Goal: Book appointment/travel/reservation

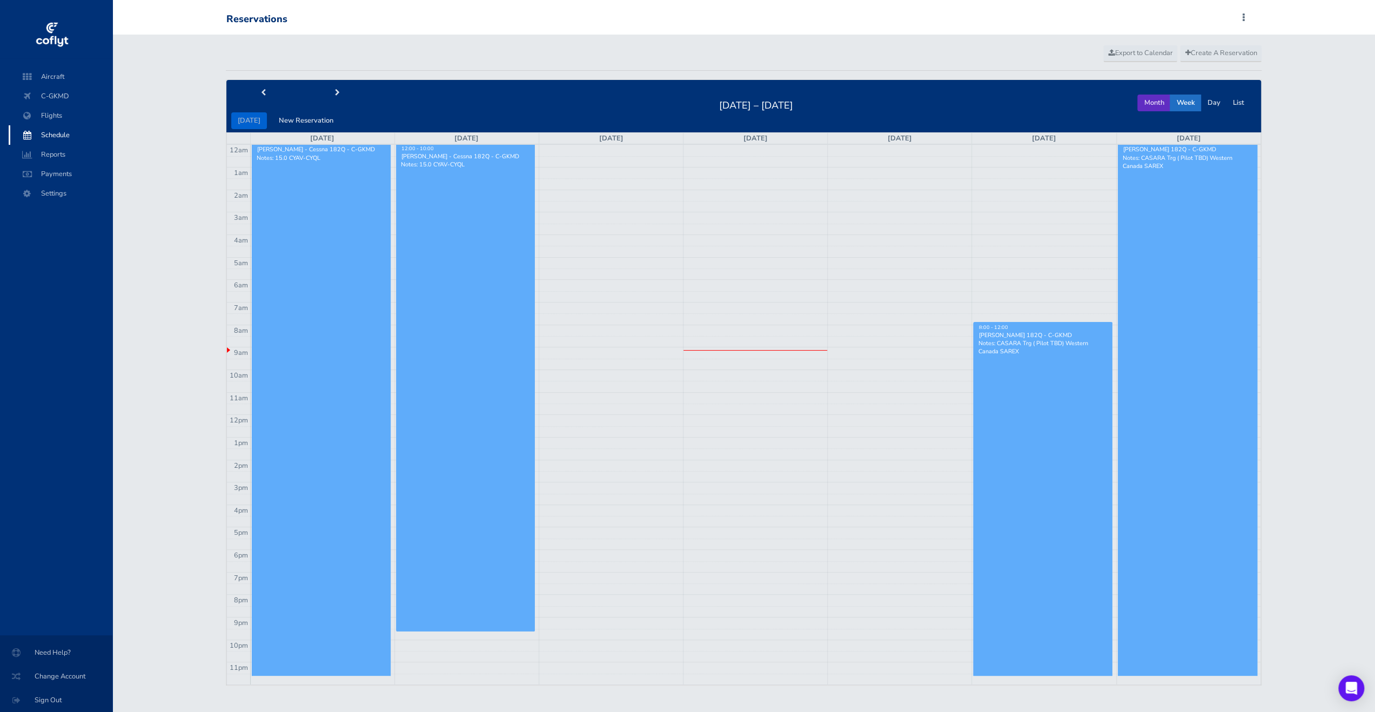
click at [1148, 106] on button "Month" at bounding box center [1153, 103] width 33 height 17
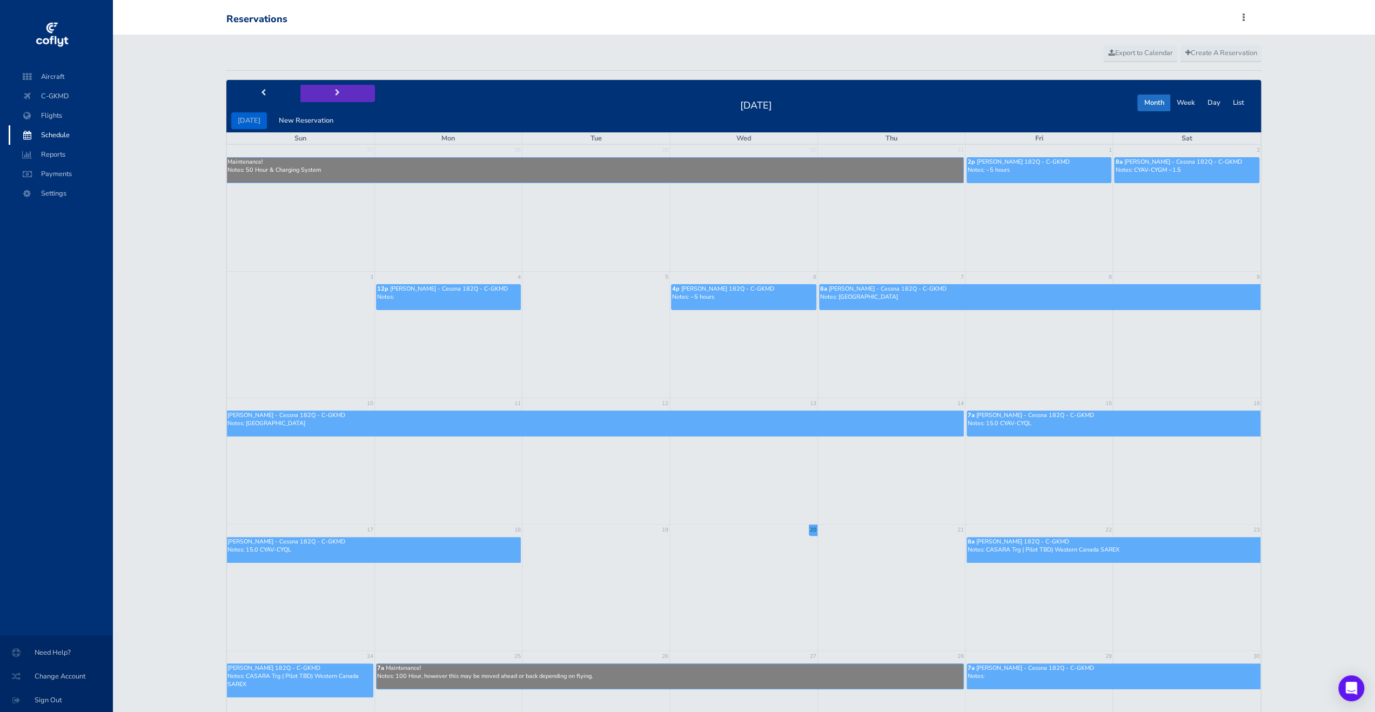
click at [325, 91] on button "next" at bounding box center [337, 93] width 75 height 17
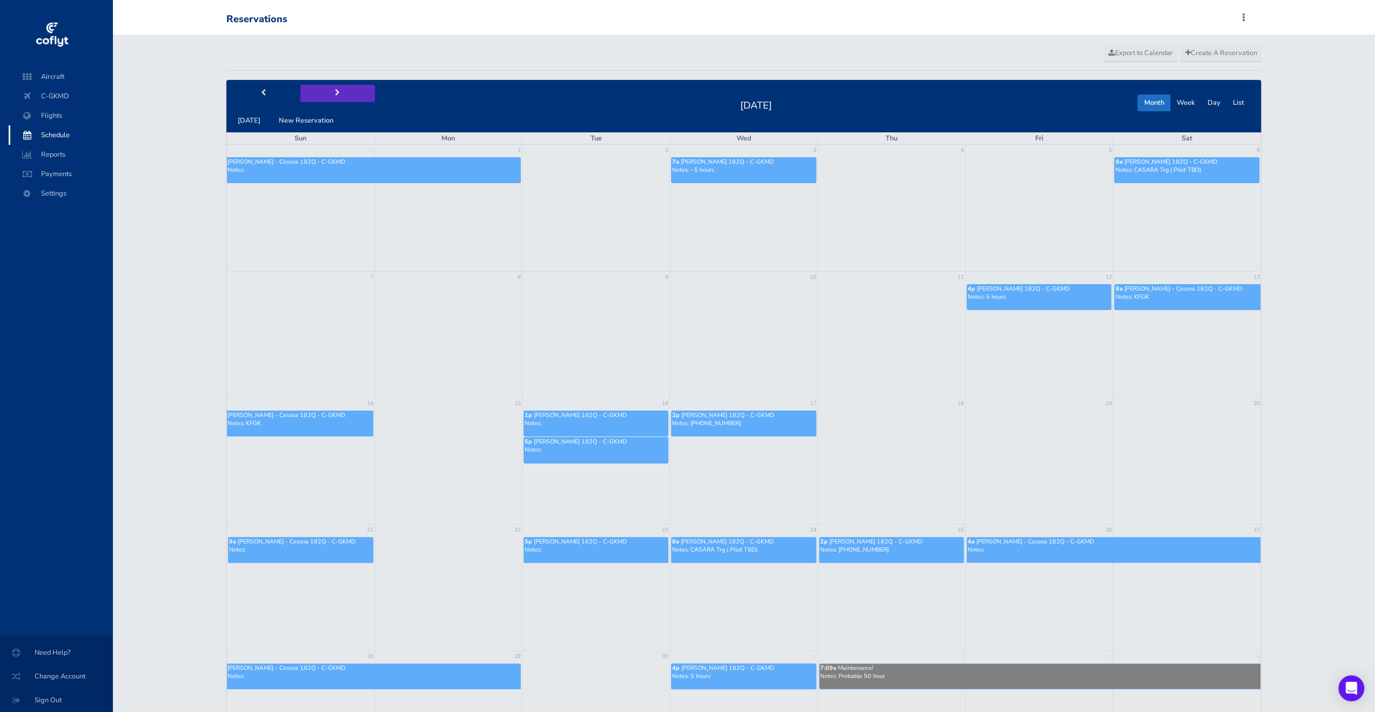
click at [325, 91] on button "next" at bounding box center [337, 93] width 75 height 17
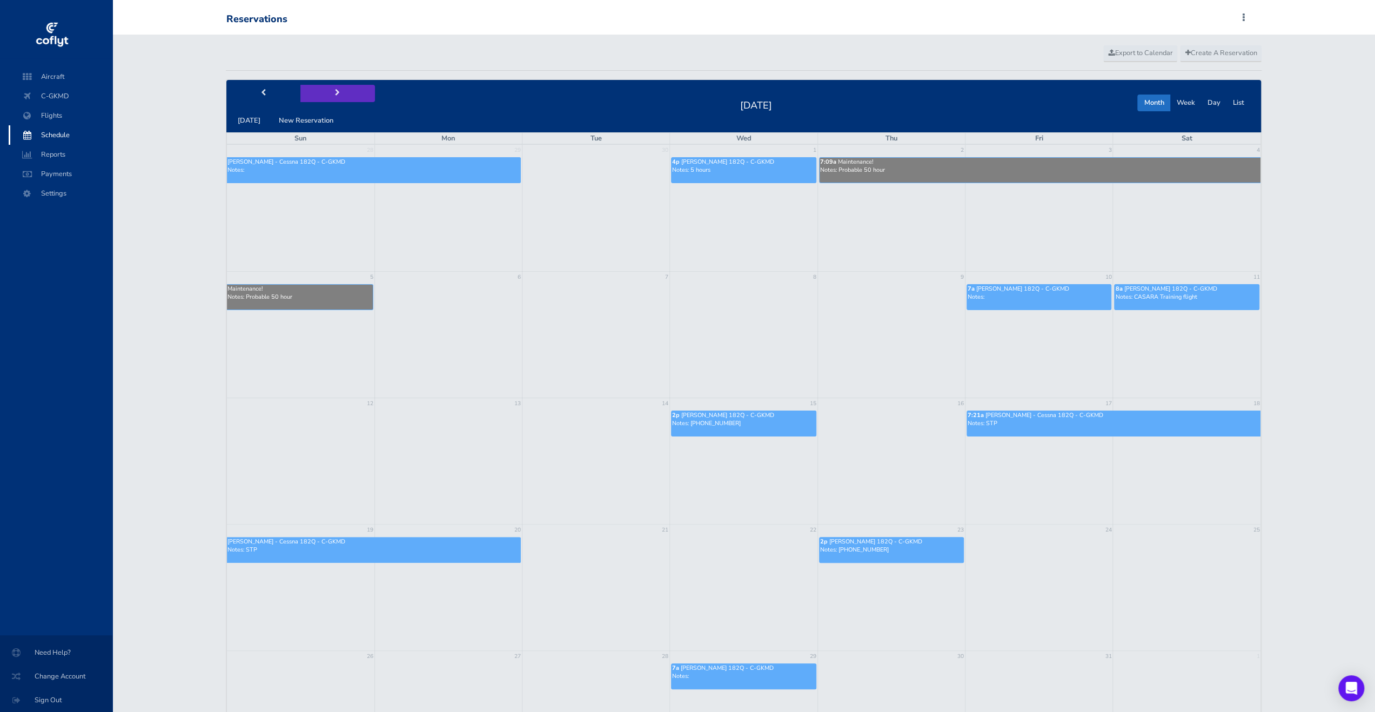
click at [323, 99] on button "next" at bounding box center [337, 93] width 75 height 17
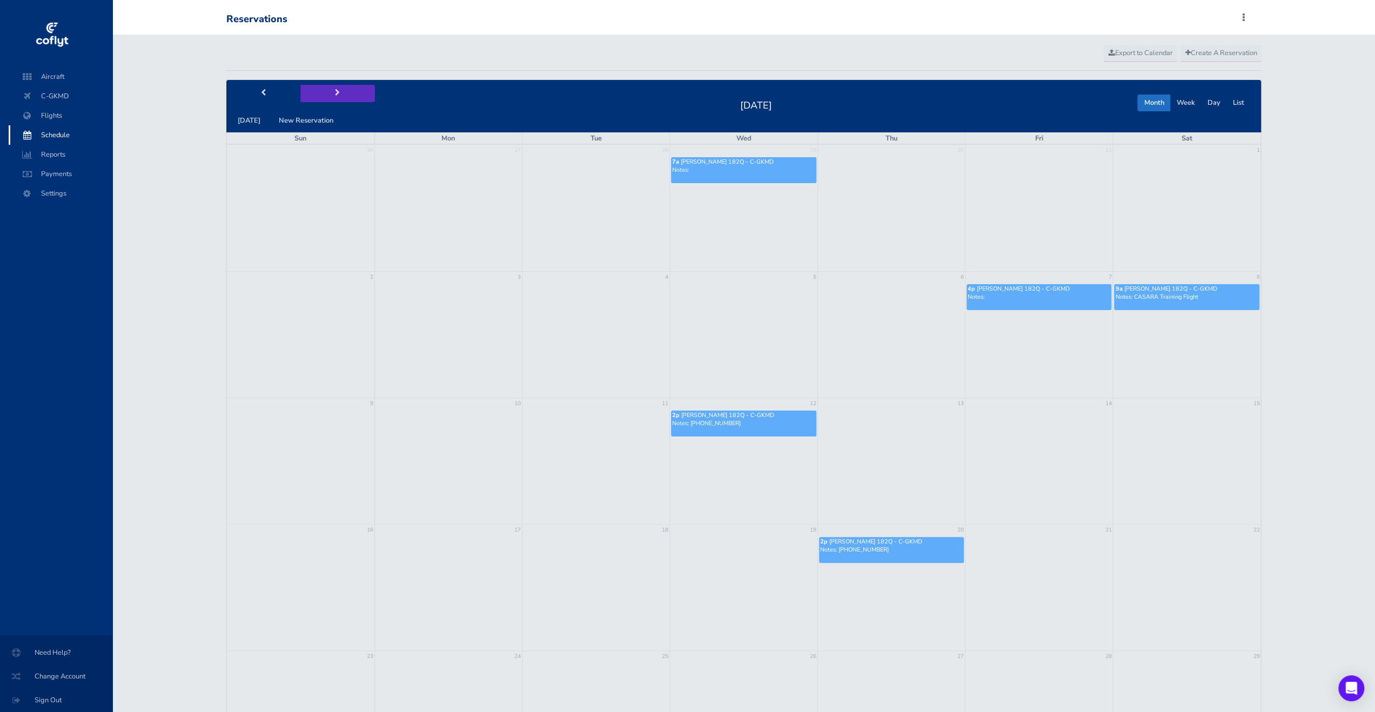
click at [323, 98] on button "next" at bounding box center [337, 93] width 75 height 17
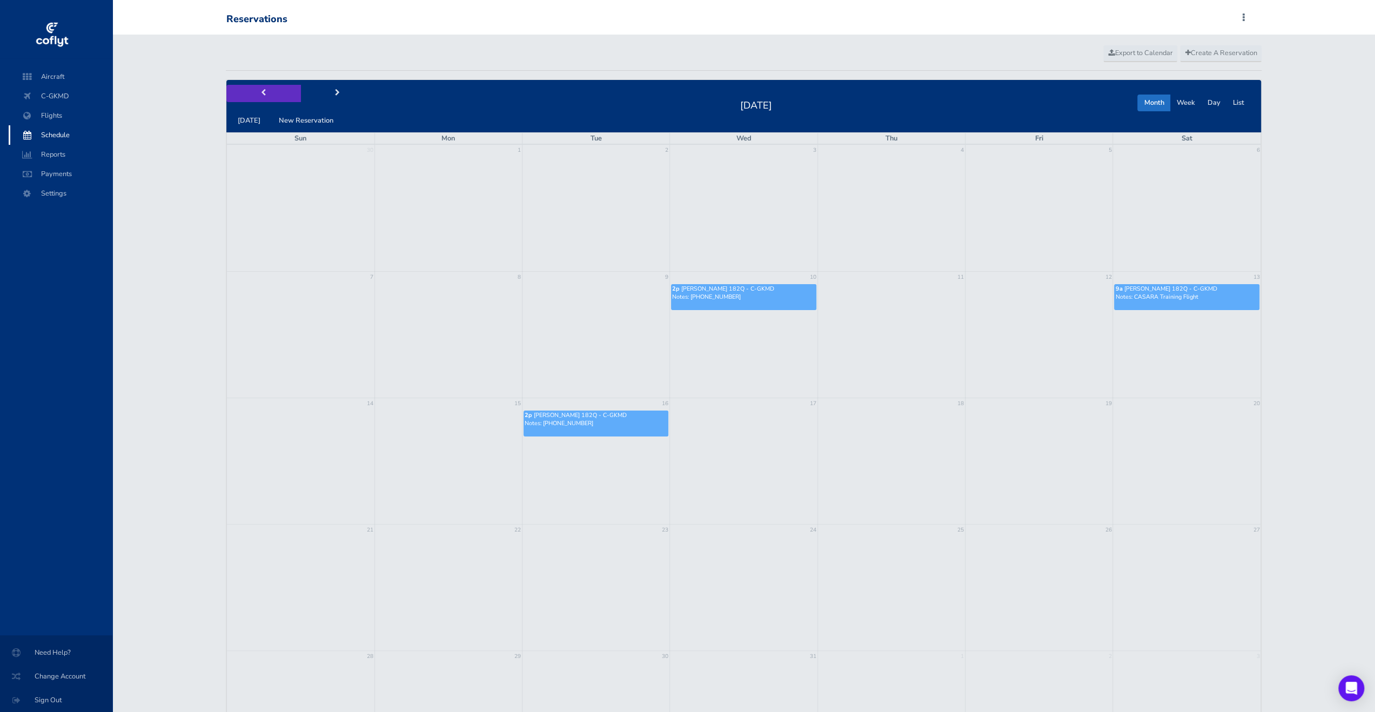
click at [243, 100] on button "prev" at bounding box center [263, 93] width 75 height 17
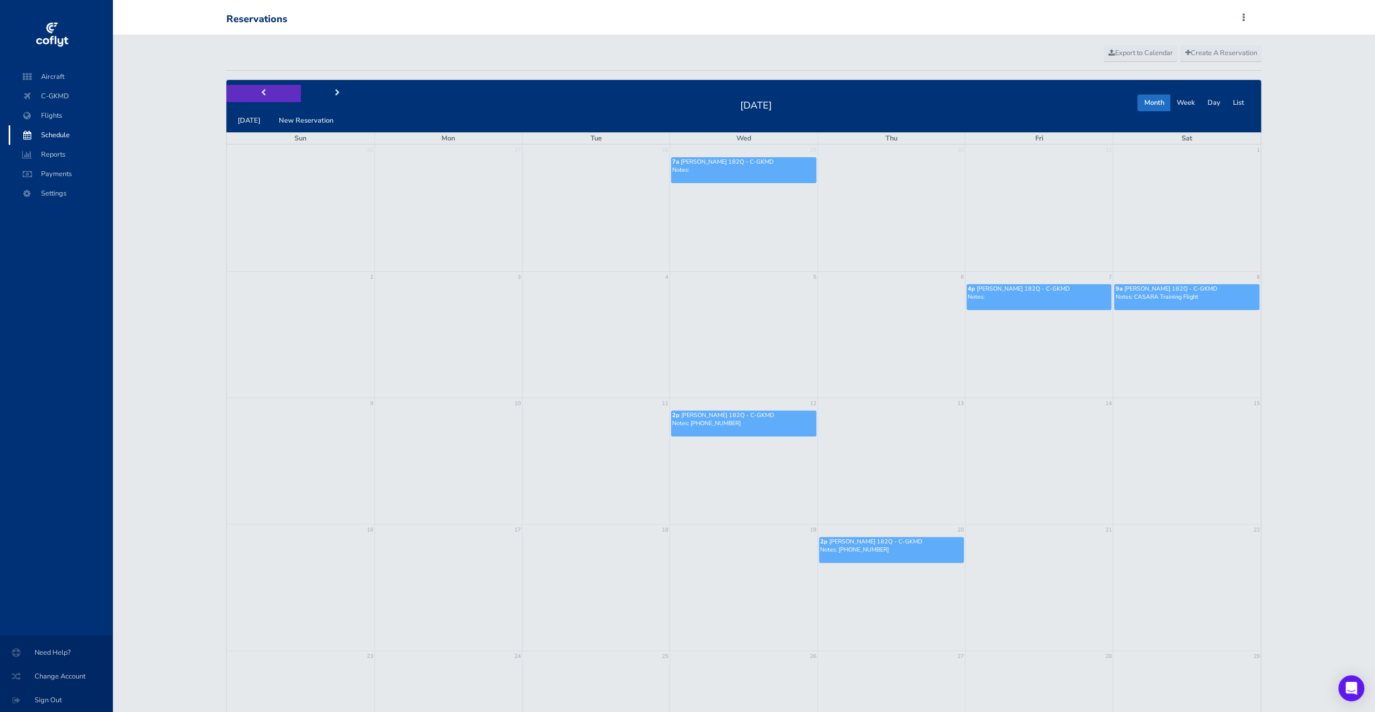
click at [243, 99] on button "prev" at bounding box center [263, 93] width 75 height 17
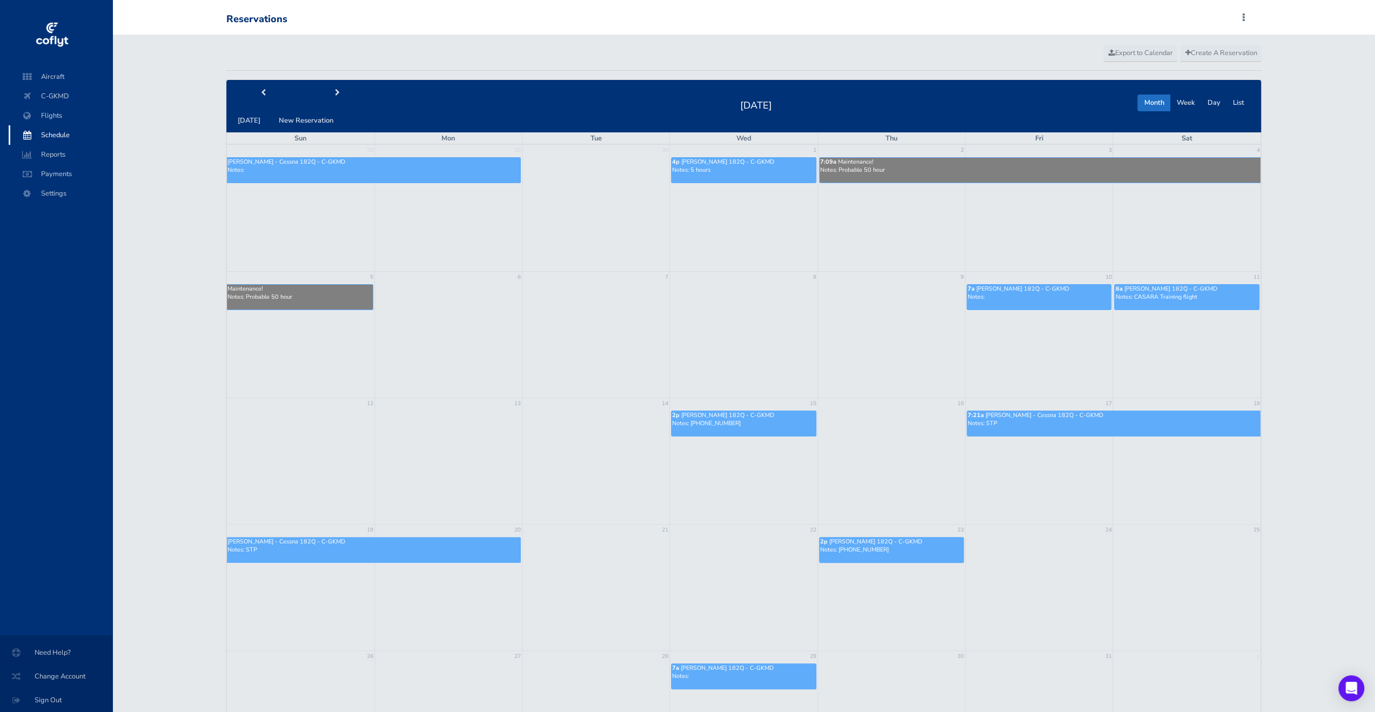
click at [1135, 287] on span "[PERSON_NAME] 182Q - C-GKMD" at bounding box center [1170, 289] width 93 height 8
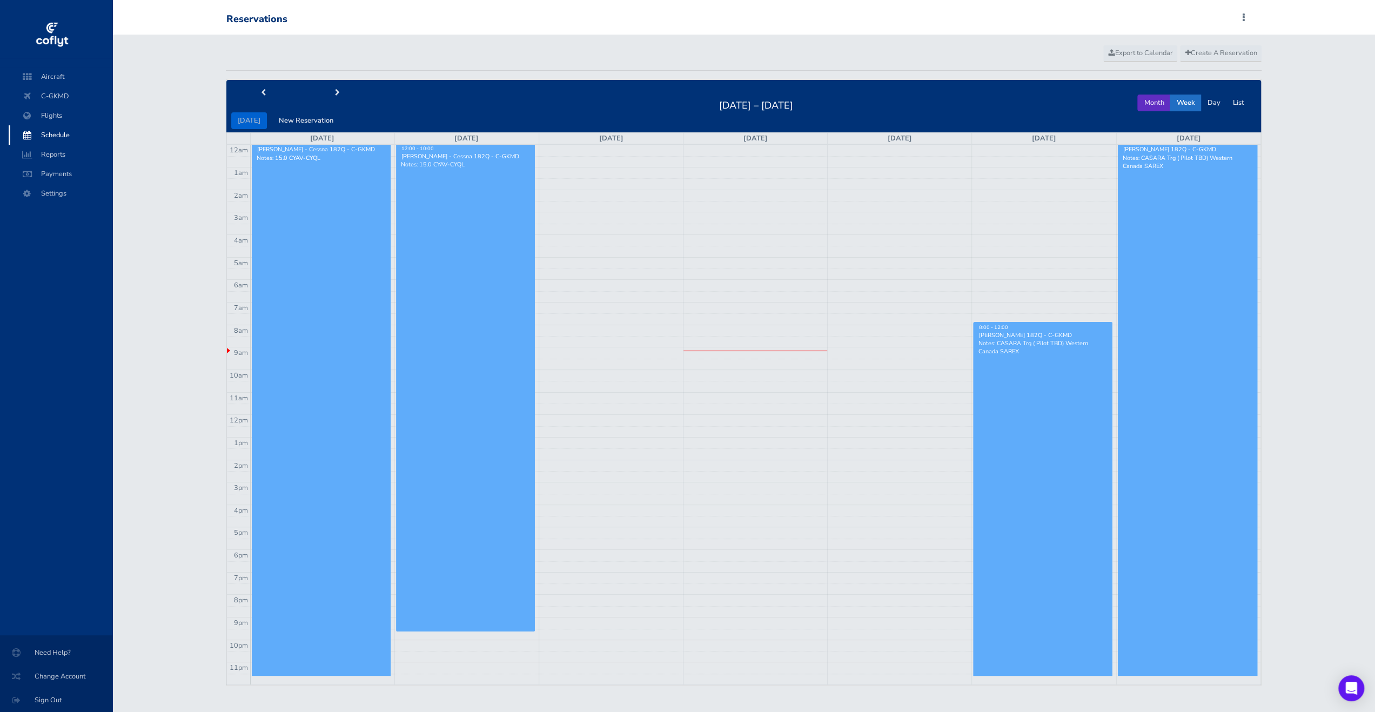
click at [1158, 104] on button "Month" at bounding box center [1153, 103] width 33 height 17
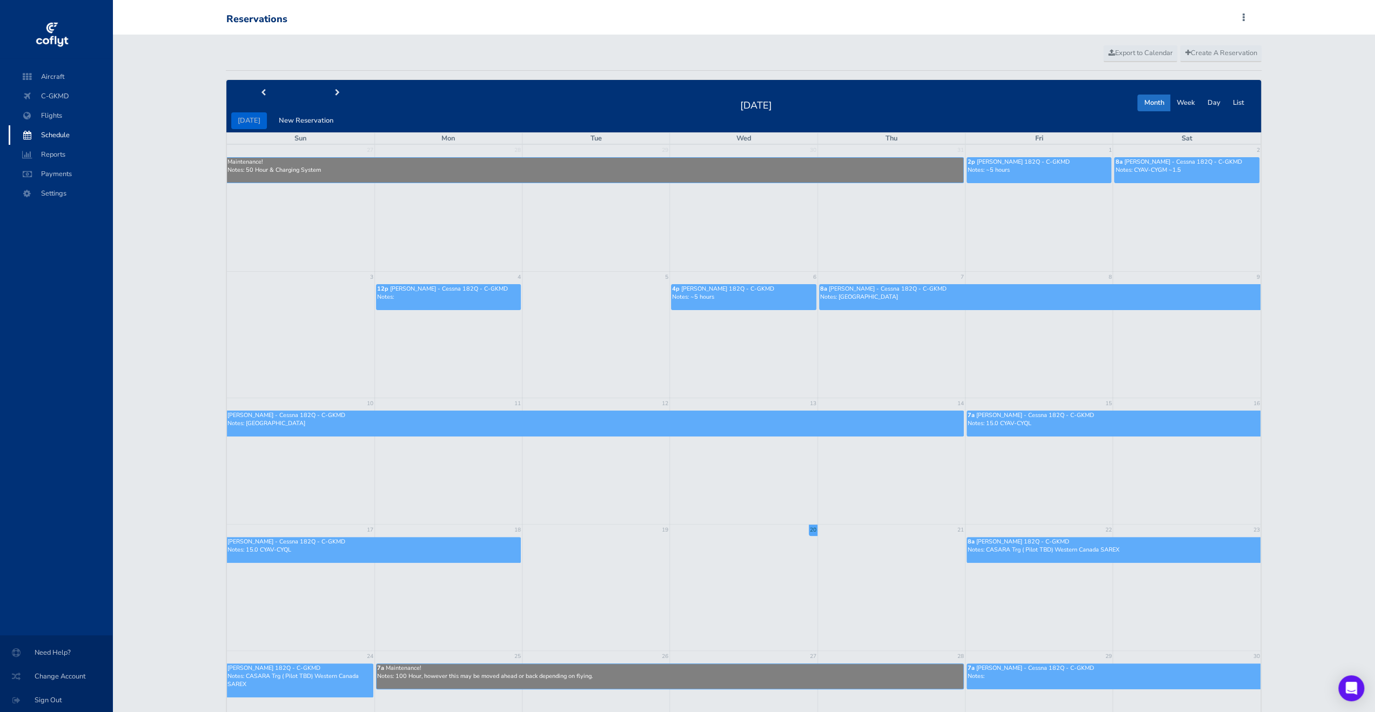
click at [542, 82] on div "today New Reservation August 2025 Month Week Day List" at bounding box center [743, 106] width 1035 height 52
click at [335, 91] on span "next" at bounding box center [337, 93] width 5 height 7
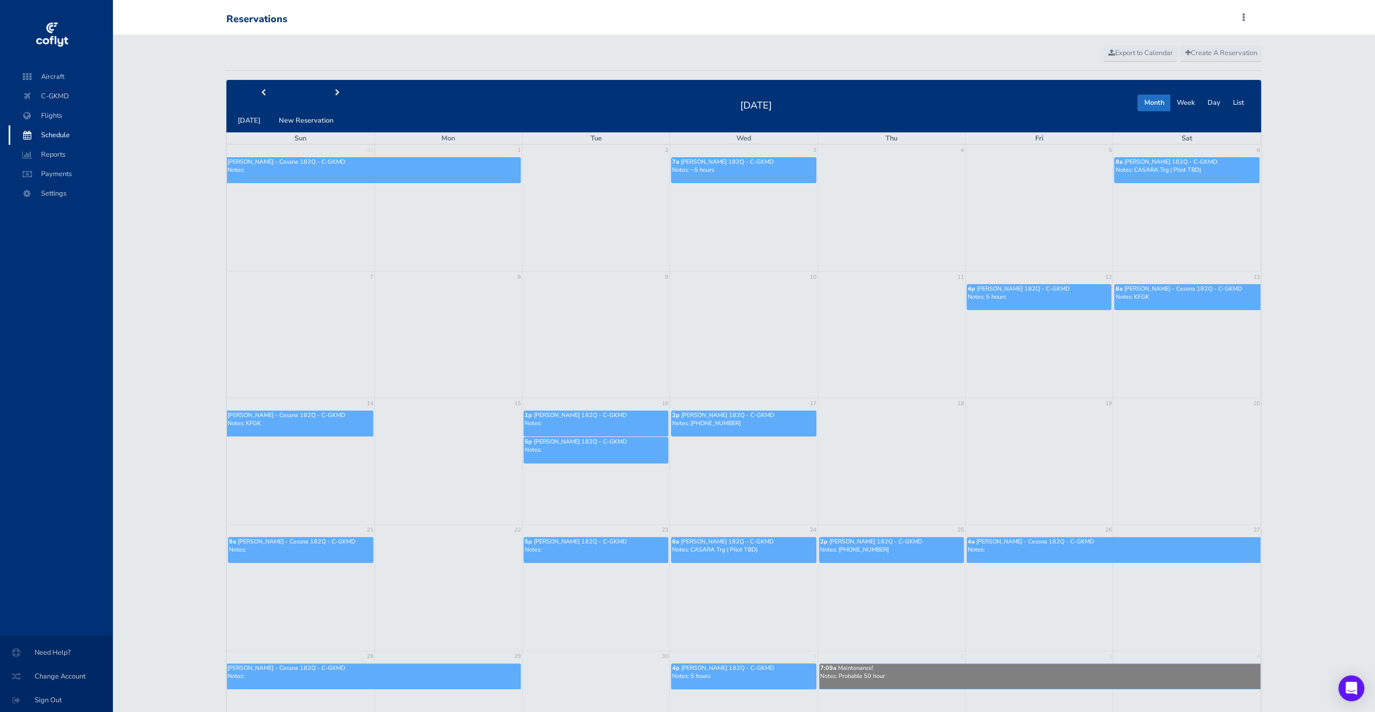
click at [353, 79] on div "Create A Reservation Export to Calendar today New Reservation September 2025 Mo…" at bounding box center [744, 470] width 1052 height 870
drag, startPoint x: 337, startPoint y: 96, endPoint x: 309, endPoint y: 92, distance: 28.3
click at [337, 96] on button "next" at bounding box center [337, 93] width 75 height 17
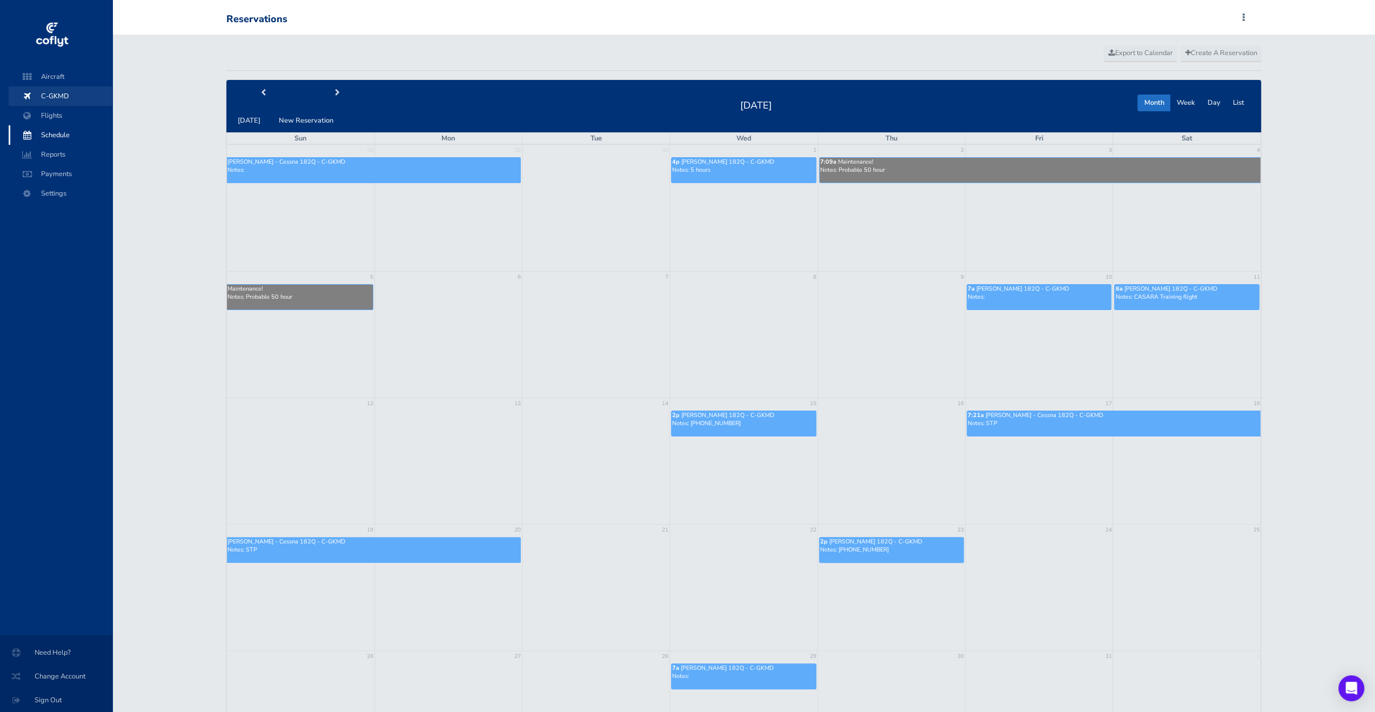
click at [52, 97] on span "C-GKMD" at bounding box center [60, 95] width 82 height 19
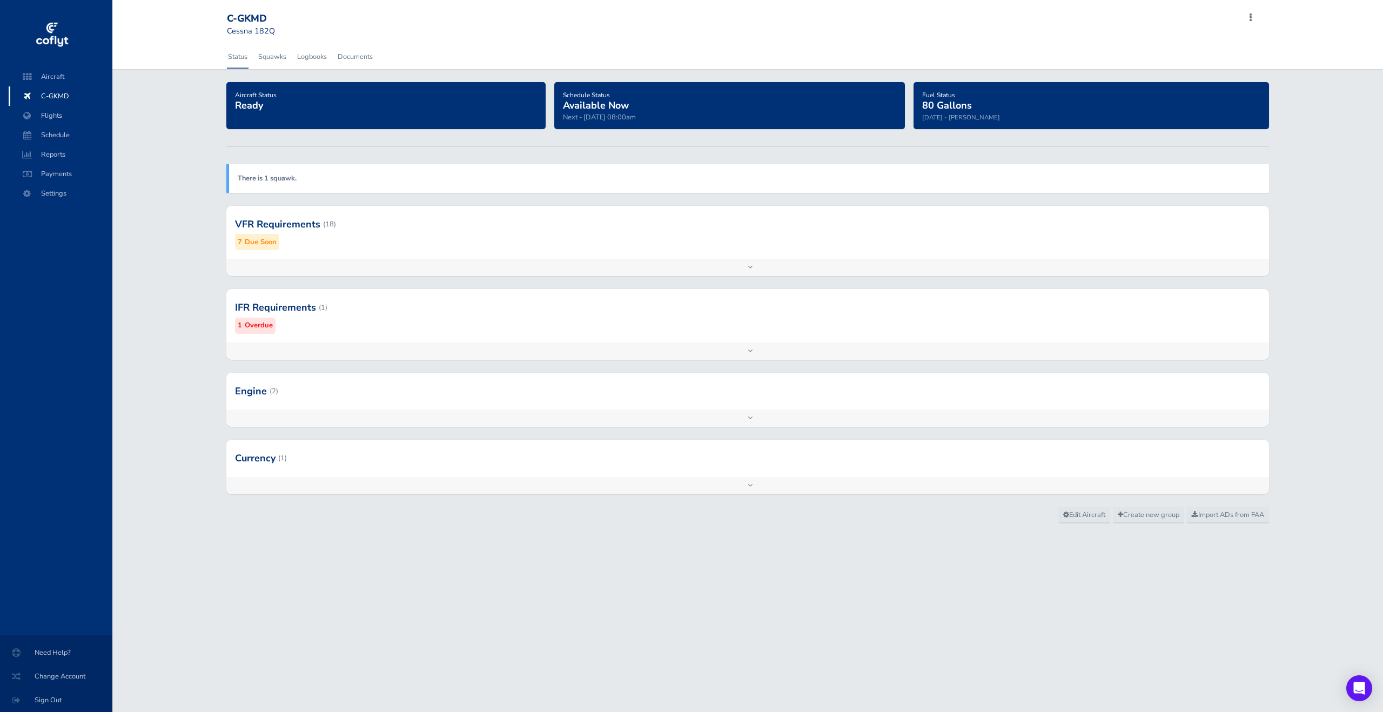
click at [532, 272] on div "Add inspection Edit" at bounding box center [747, 267] width 1043 height 17
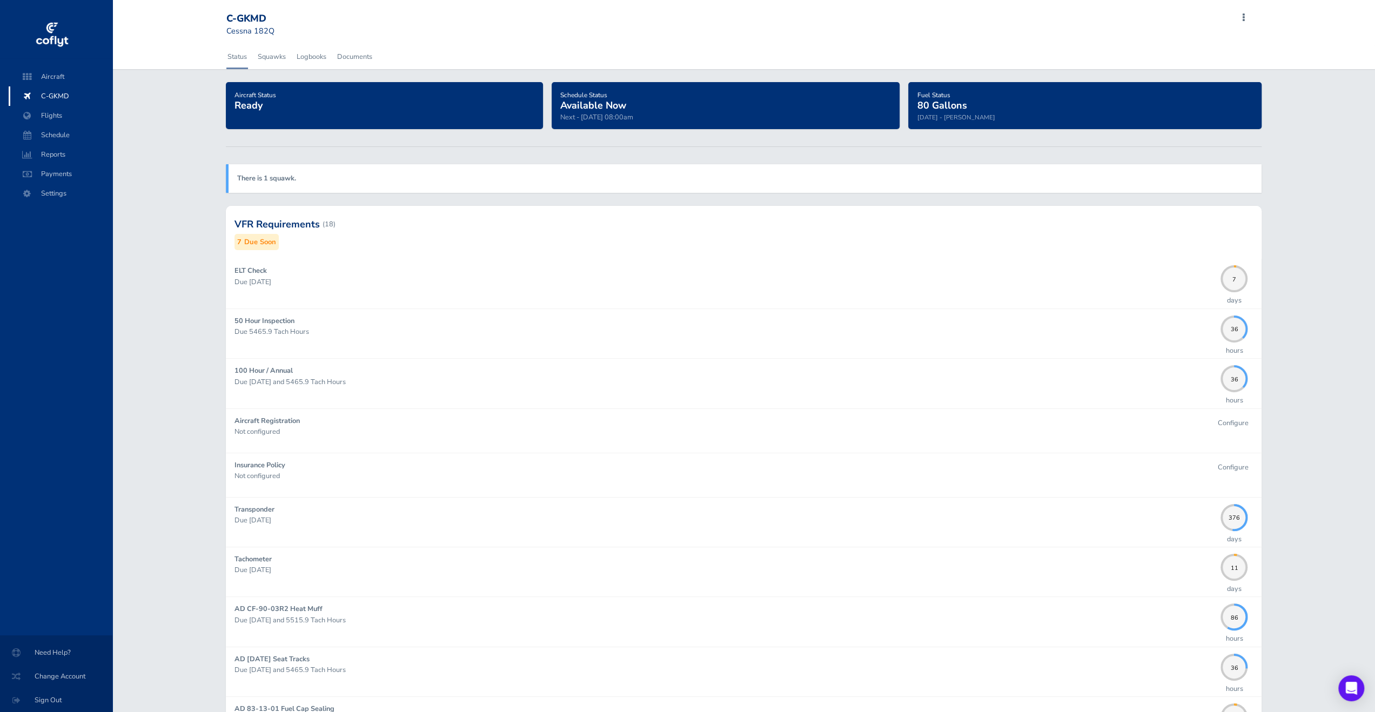
click at [74, 128] on span "Schedule" at bounding box center [60, 134] width 82 height 19
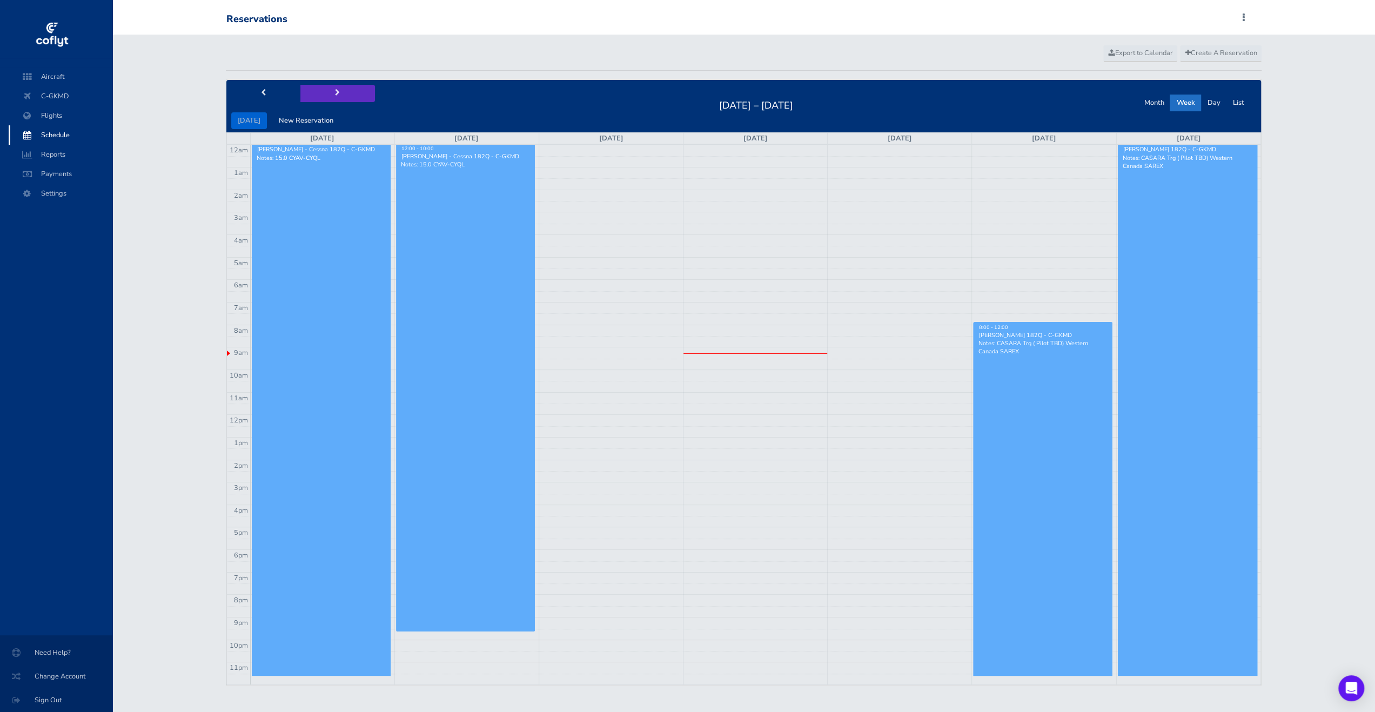
click at [331, 96] on button "next" at bounding box center [337, 93] width 75 height 17
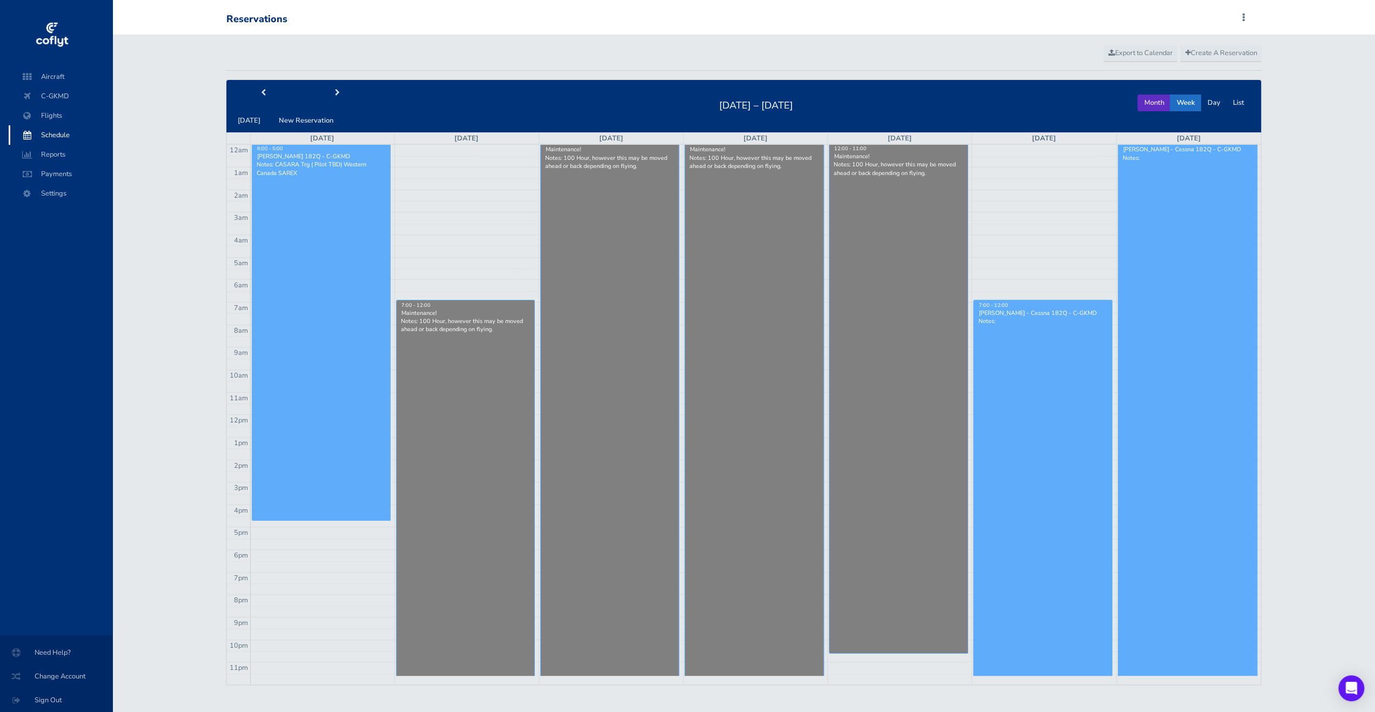
click at [1150, 100] on button "Month" at bounding box center [1153, 103] width 33 height 17
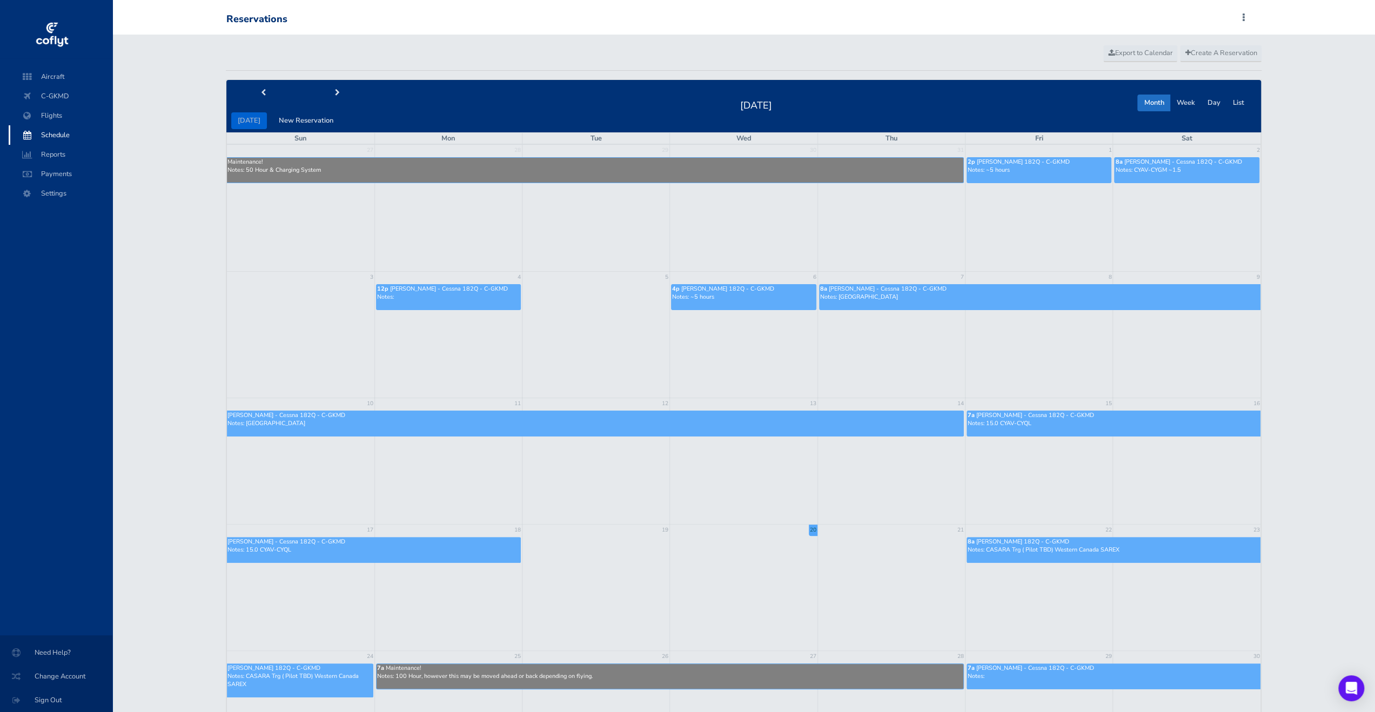
click at [326, 104] on div "[DATE] New Reservation" at bounding box center [300, 105] width 149 height 45
click at [337, 94] on button "next" at bounding box center [337, 93] width 75 height 17
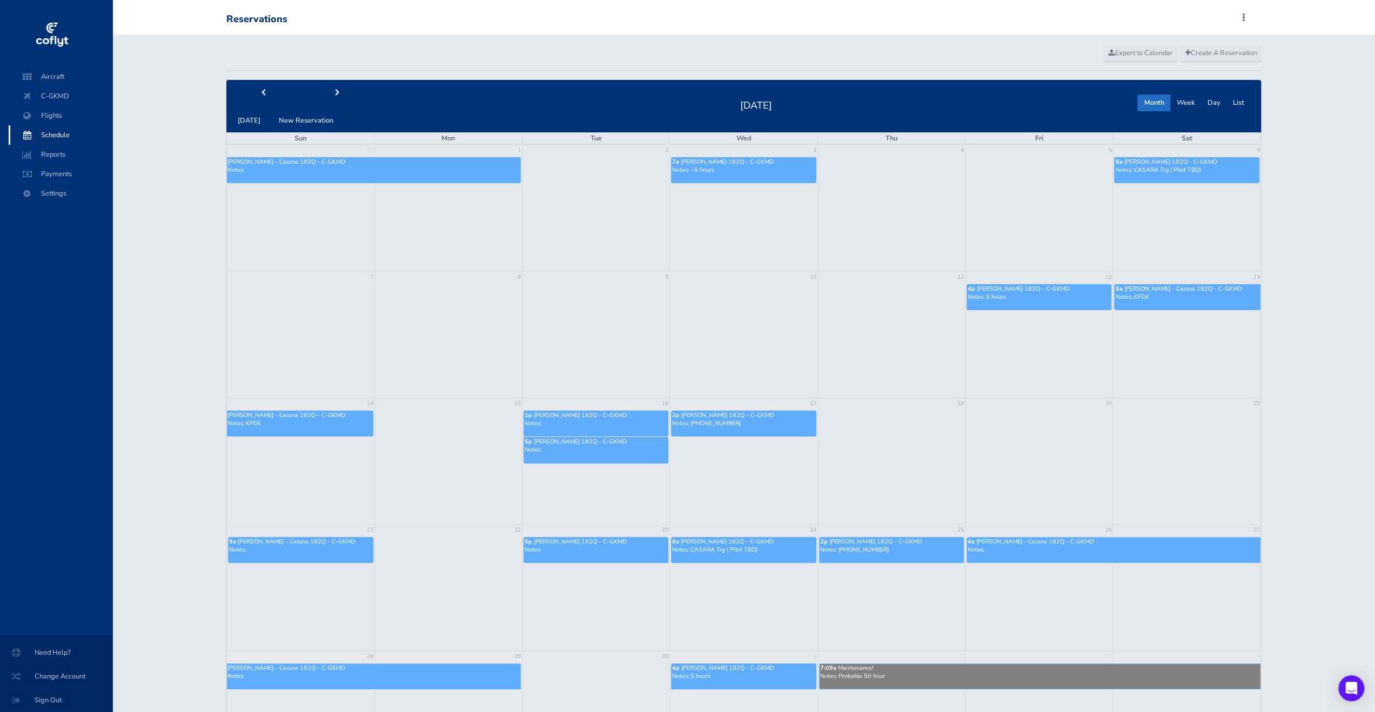
click at [347, 83] on div "[DATE] New Reservation [DATE] Month Week Day List" at bounding box center [743, 106] width 1035 height 52
click at [348, 89] on button "next" at bounding box center [337, 93] width 75 height 17
